Goal: Task Accomplishment & Management: Complete application form

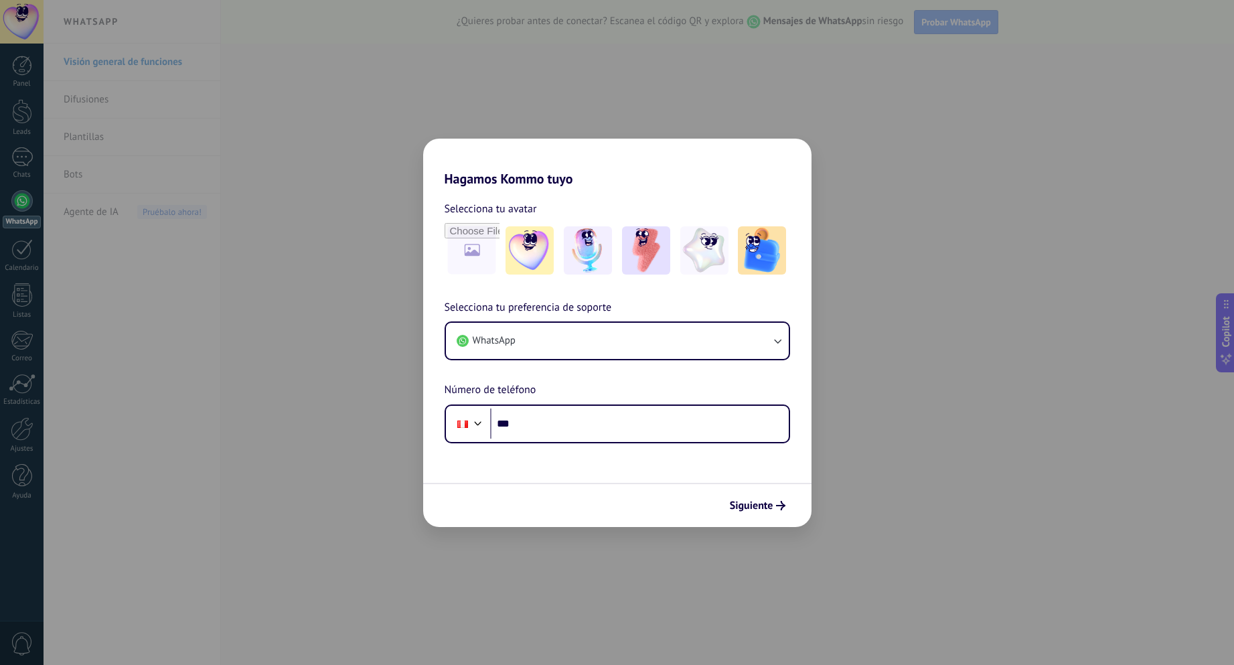
click at [338, 119] on div "Hagamos Kommo tuyo Selecciona tu avatar Selecciona tu preferencia de soporte Wh…" at bounding box center [617, 332] width 1234 height 665
click at [959, 172] on div "Hagamos Kommo tuyo Selecciona tu avatar Selecciona tu preferencia de soporte Wh…" at bounding box center [617, 332] width 1234 height 665
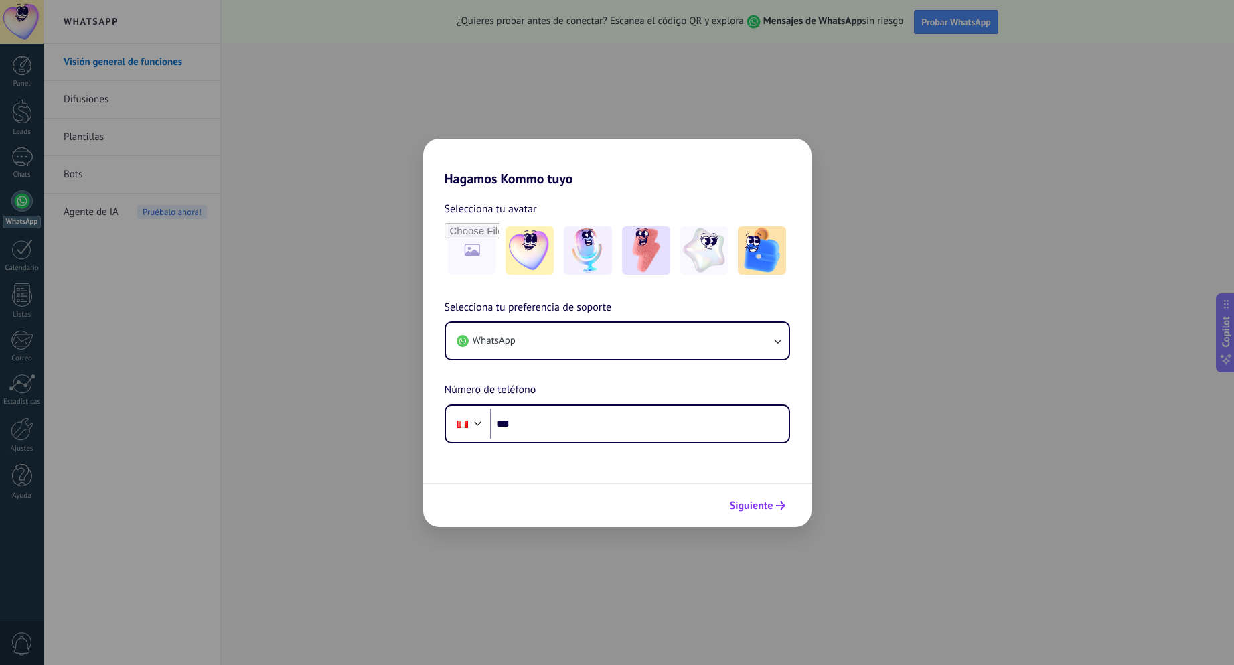
click at [750, 512] on button "Siguiente" at bounding box center [758, 505] width 68 height 23
